Goal: Task Accomplishment & Management: Use online tool/utility

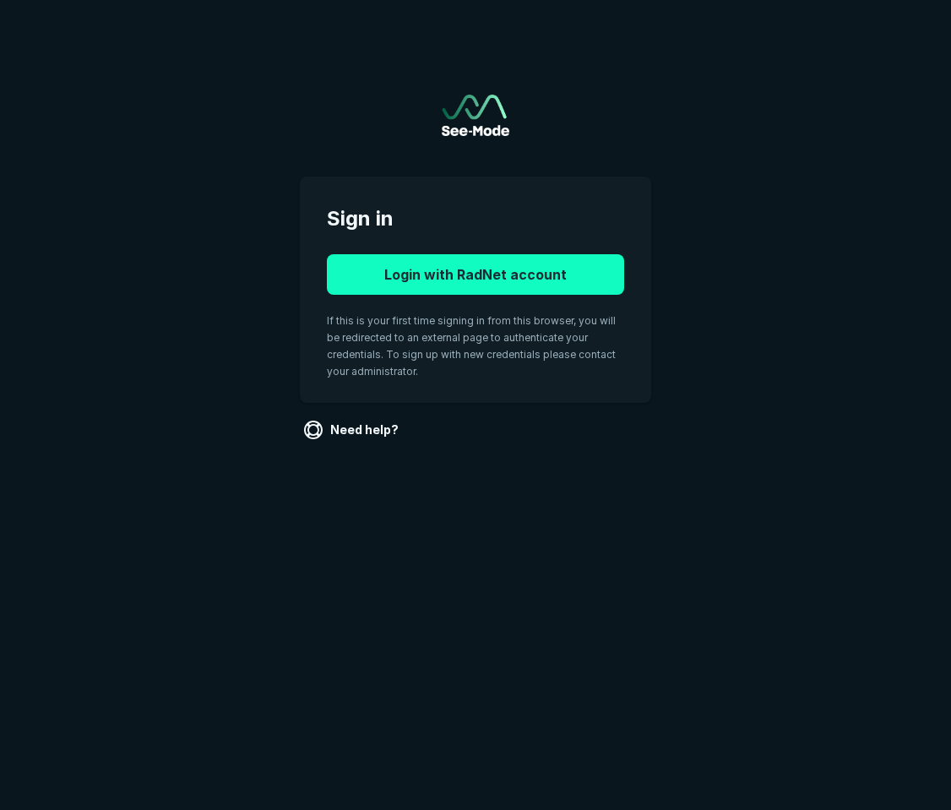
click at [491, 275] on button "Login with RadNet account" at bounding box center [475, 274] width 297 height 41
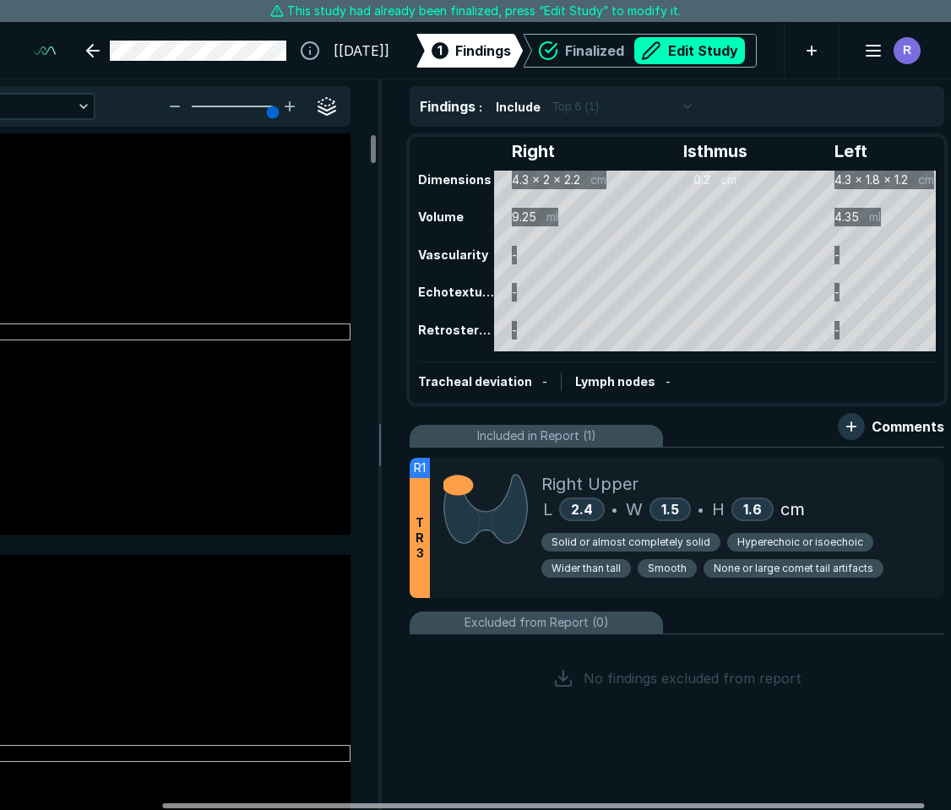
scroll to position [0, 232]
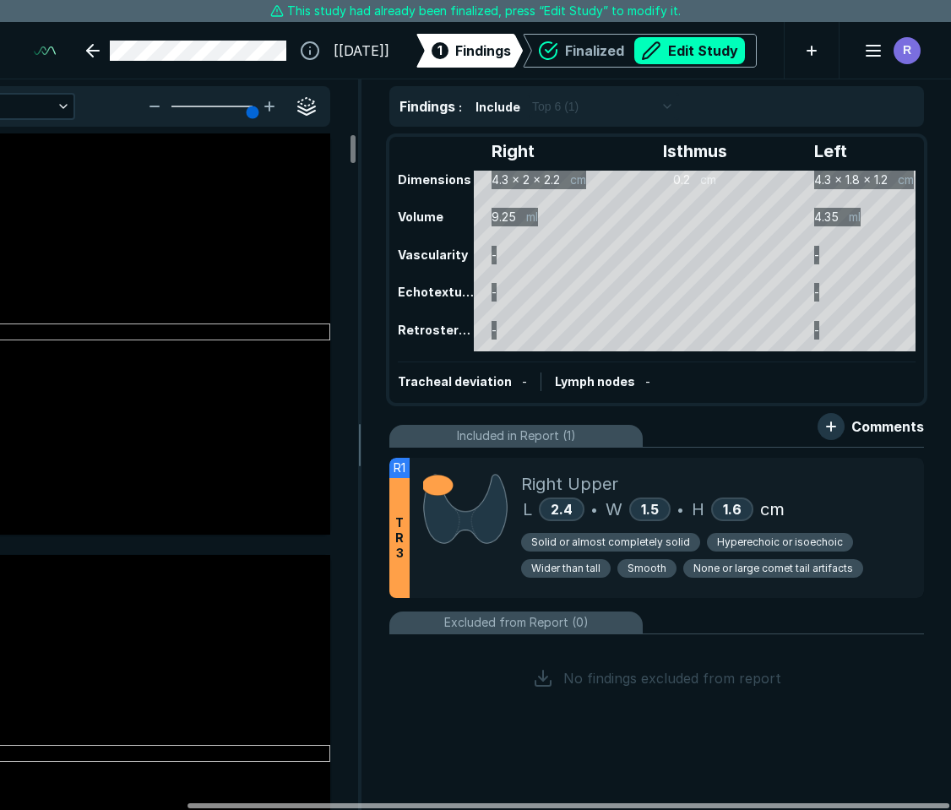
drag, startPoint x: 698, startPoint y: 801, endPoint x: 930, endPoint y: 793, distance: 232.5
click at [930, 804] on div at bounding box center [569, 806] width 762 height 5
